Goal: Obtain resource: Download file/media

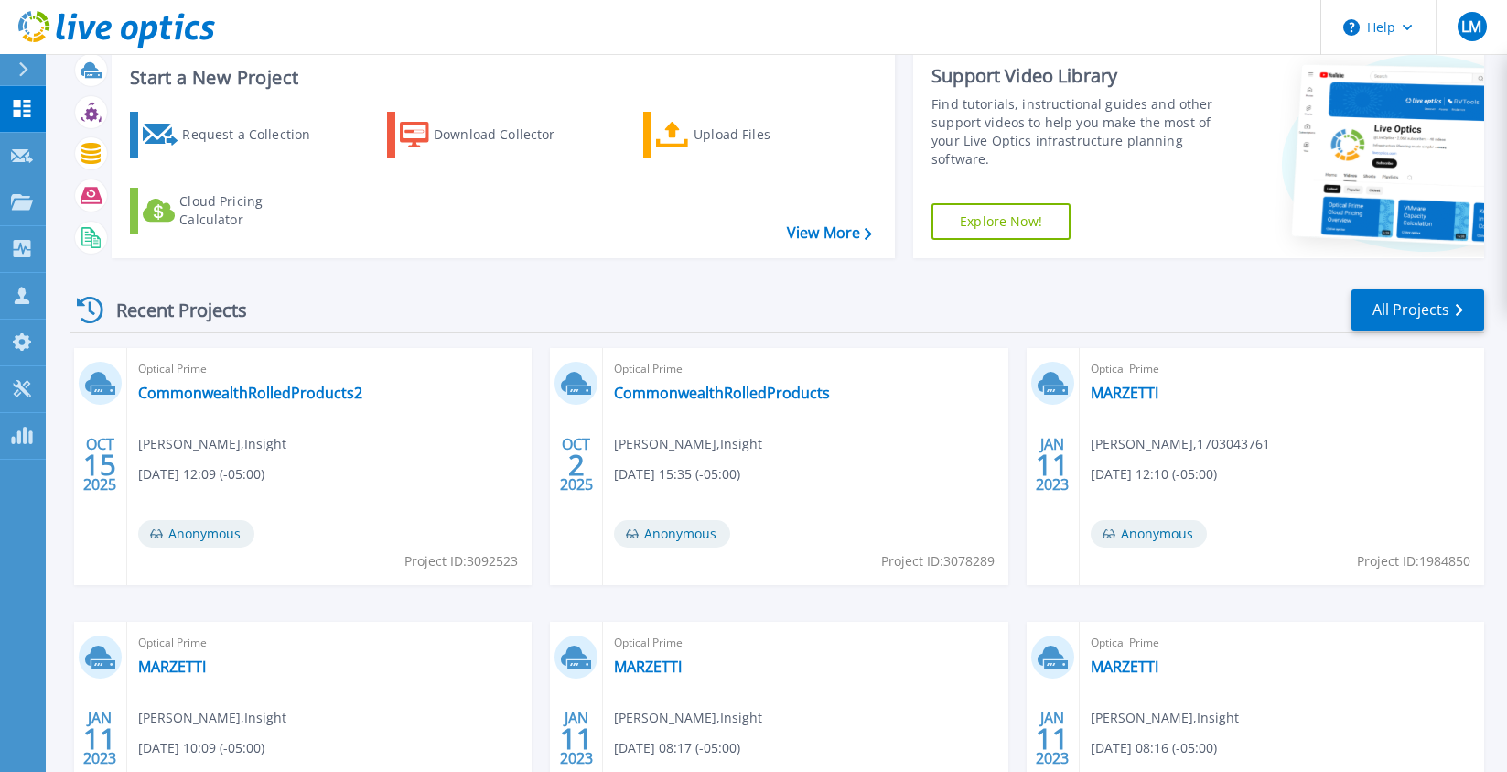
scroll to position [92, 0]
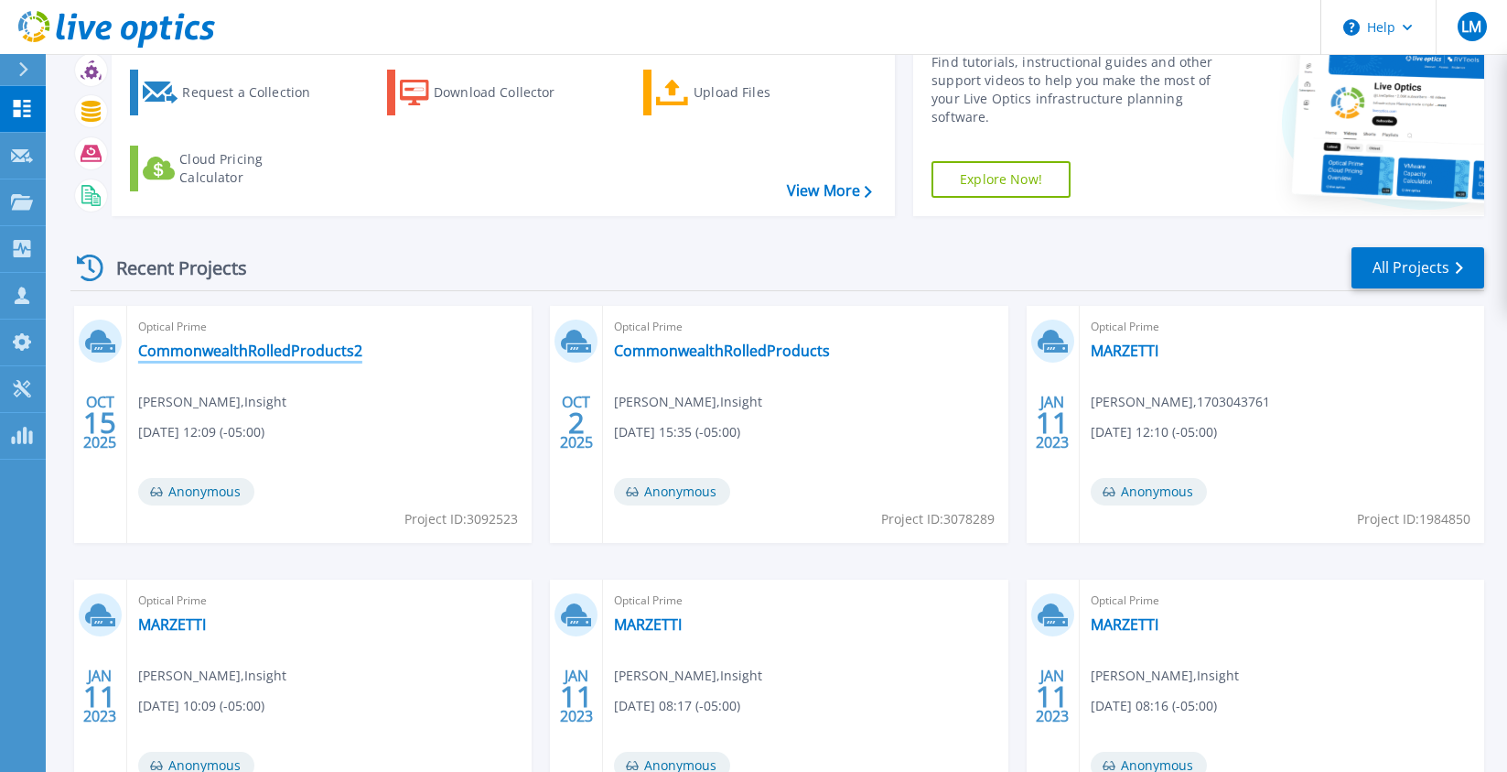
click at [213, 352] on link "CommonwealthRolledProducts2" at bounding box center [250, 350] width 224 height 18
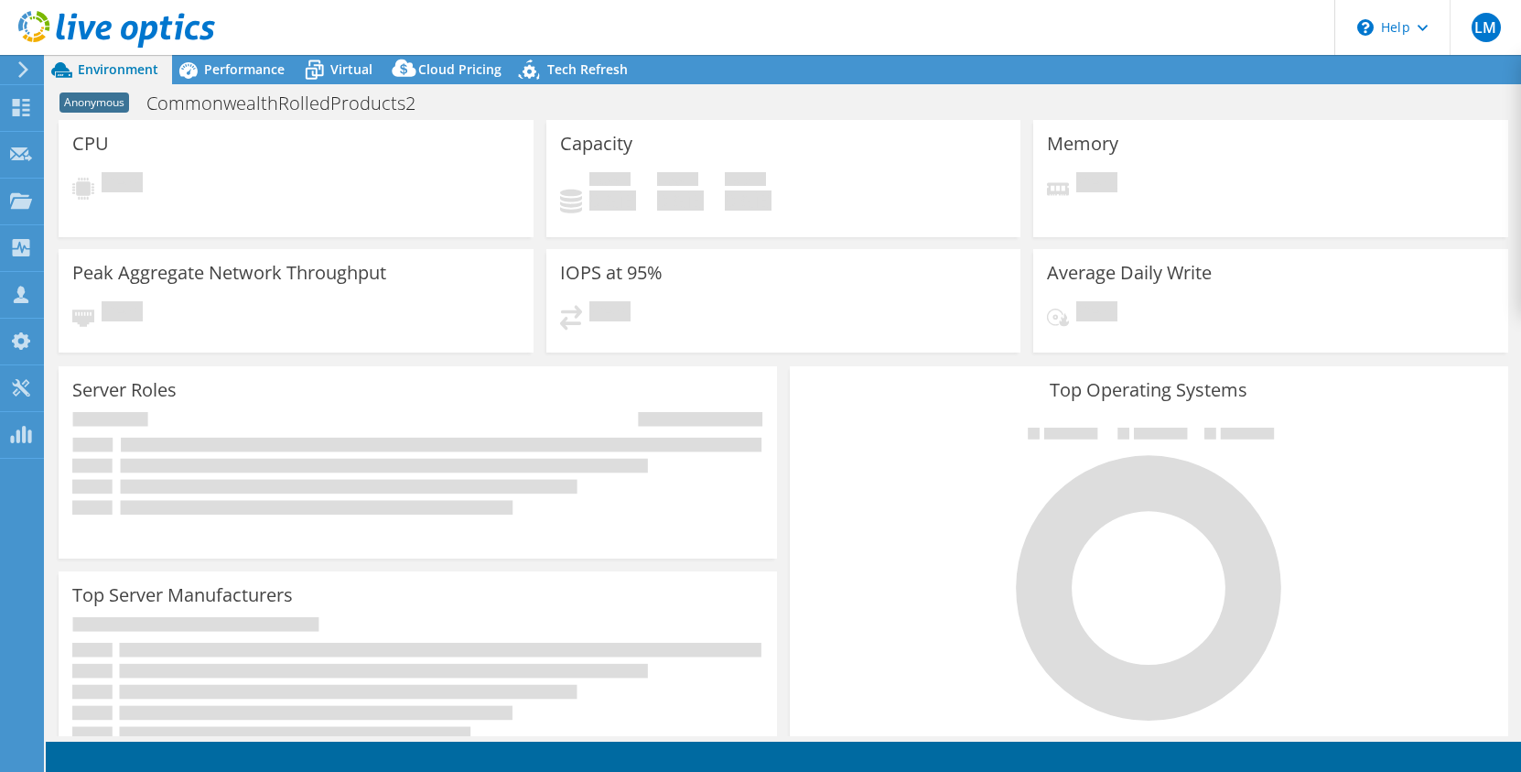
select select "USD"
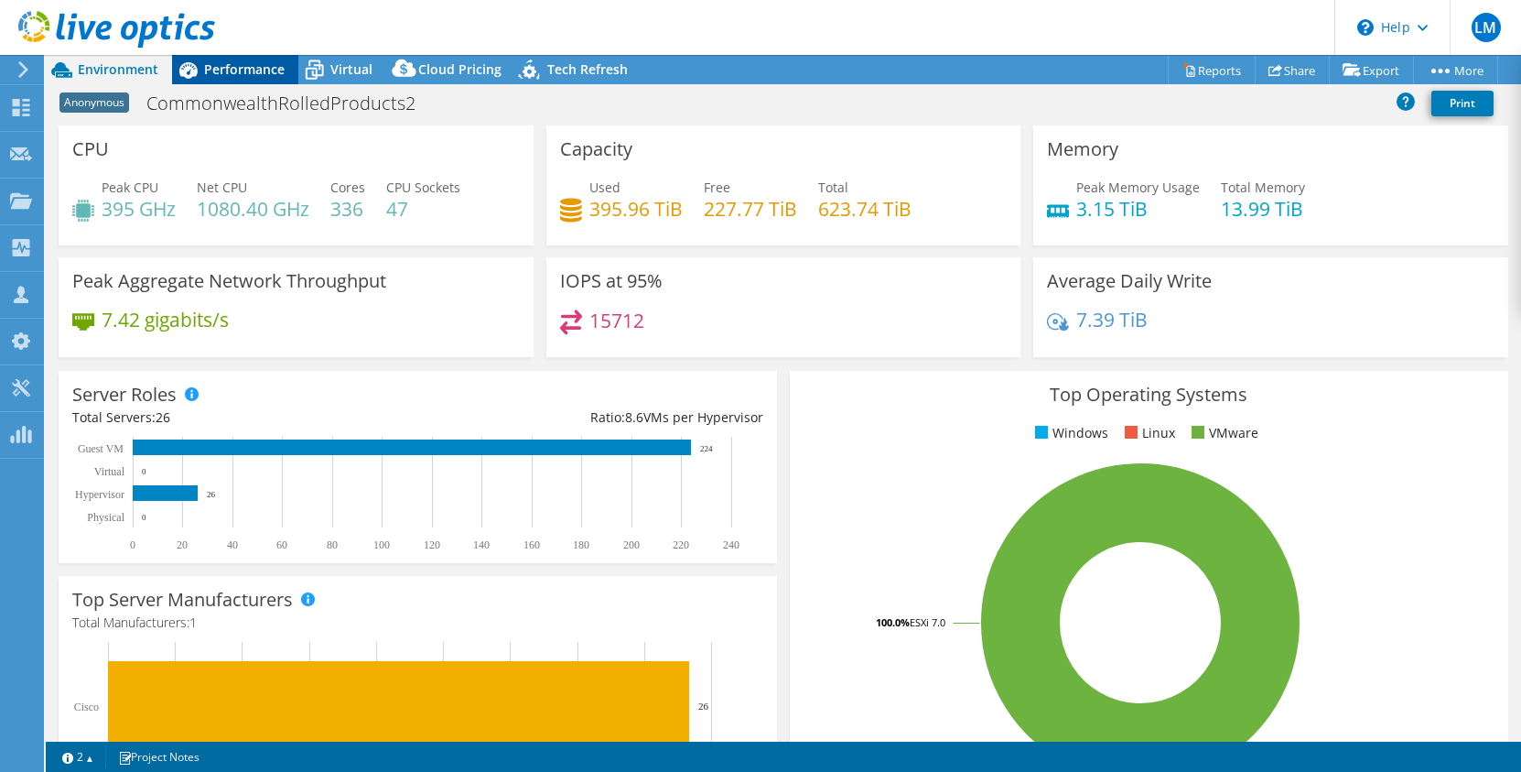
click at [220, 67] on span "Performance" at bounding box center [244, 68] width 81 height 17
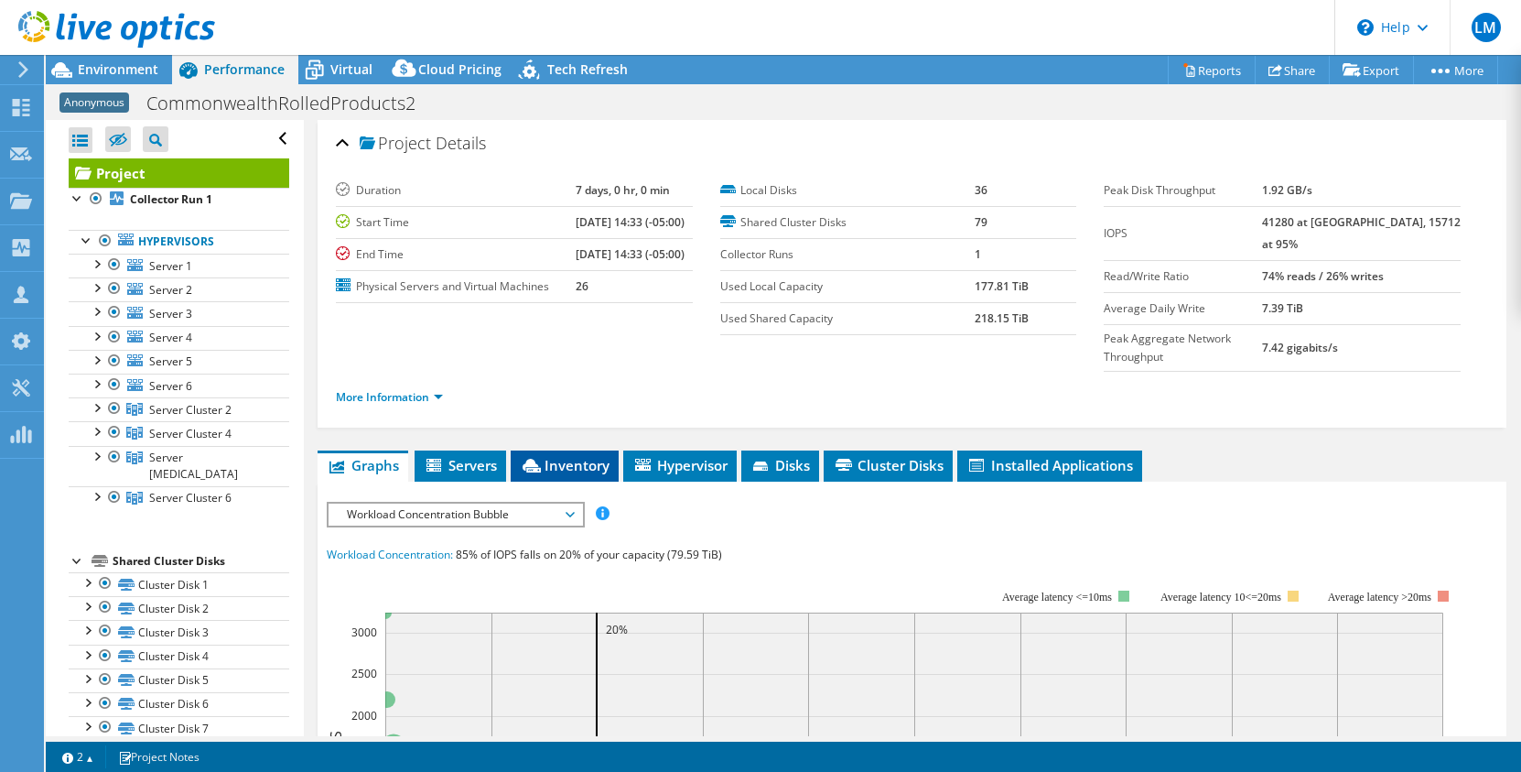
click at [562, 456] on span "Inventory" at bounding box center [565, 465] width 90 height 18
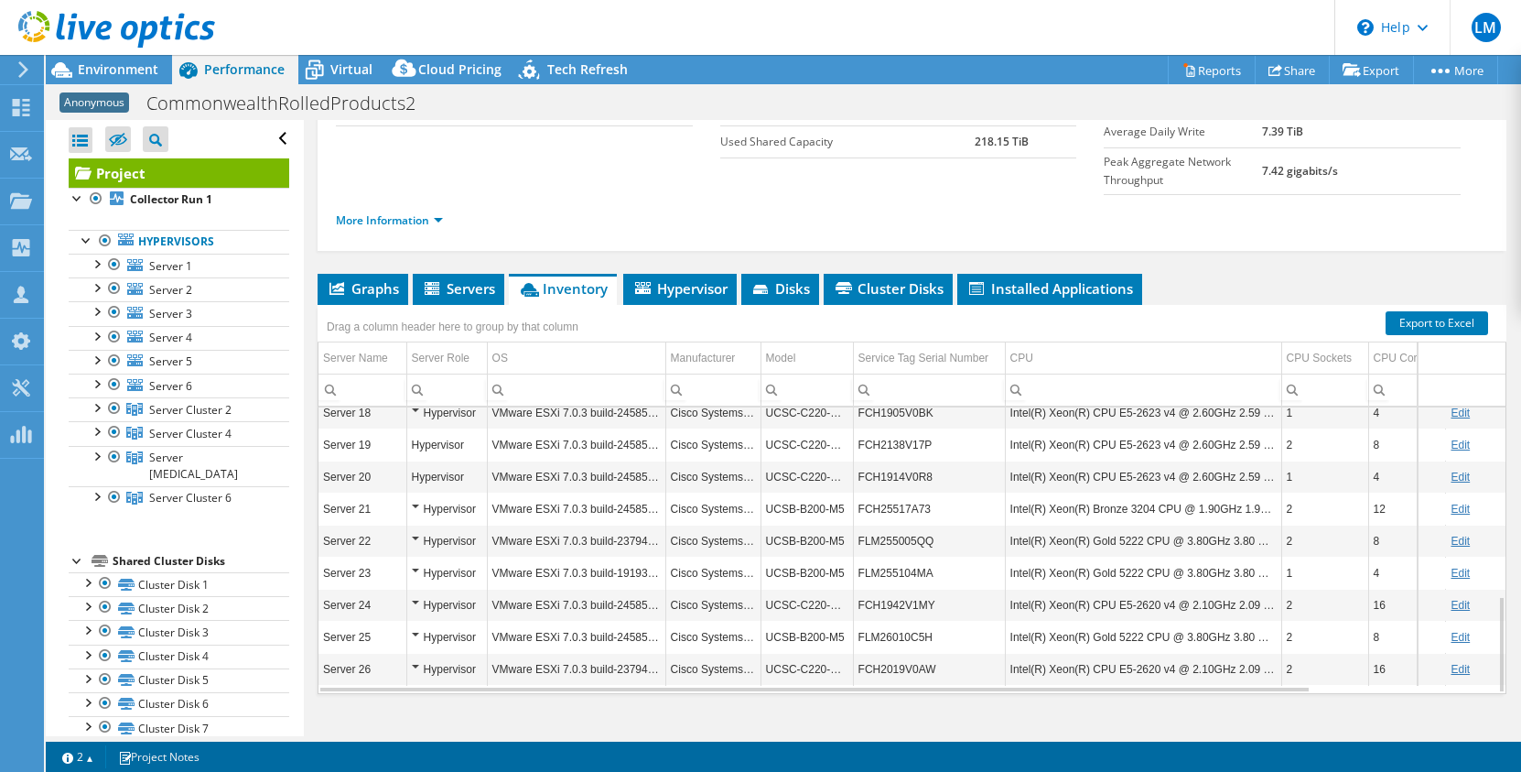
scroll to position [194, 0]
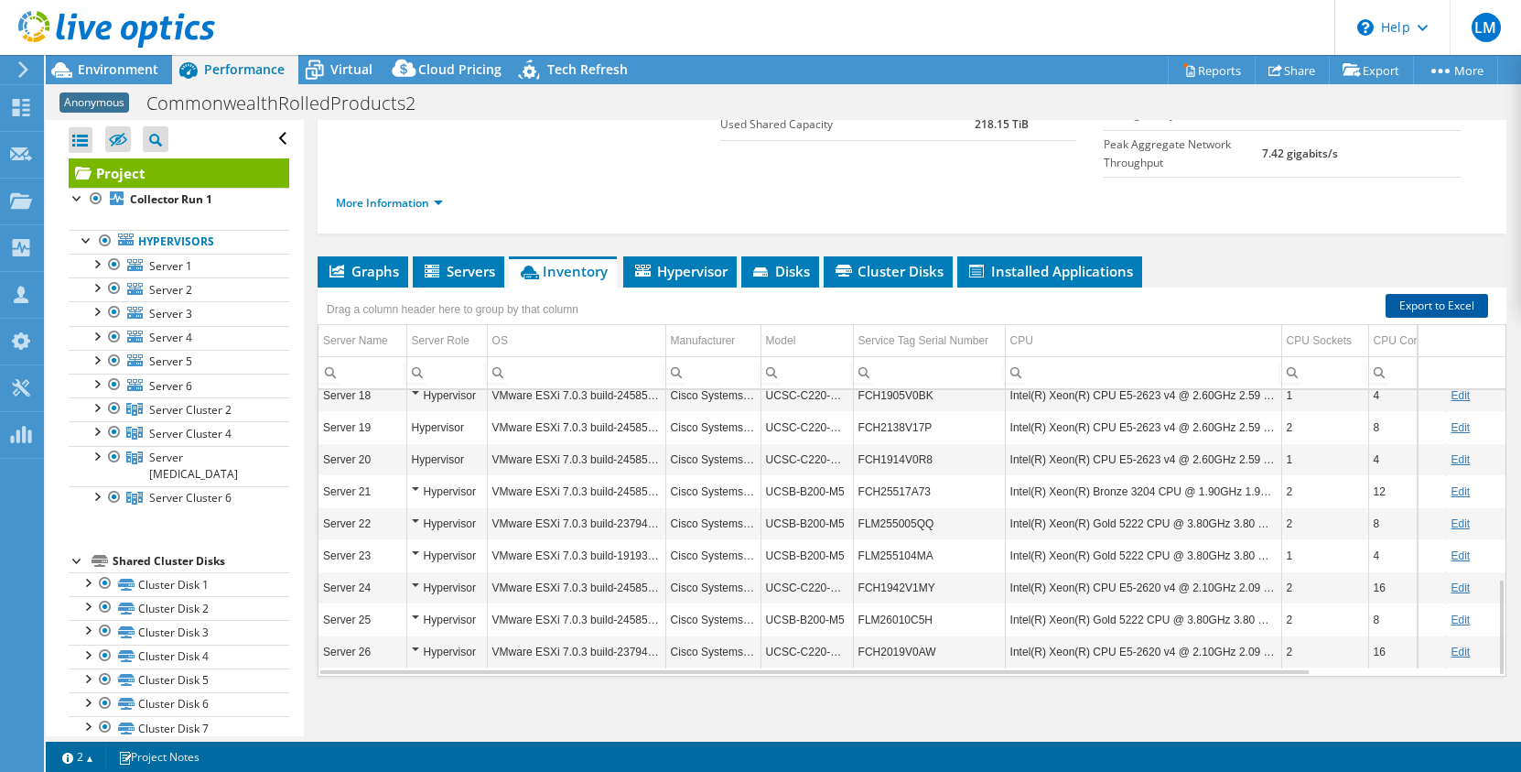
click at [1409, 295] on link "Export to Excel" at bounding box center [1437, 306] width 103 height 24
